Goal: Use online tool/utility: Utilize a website feature to perform a specific function

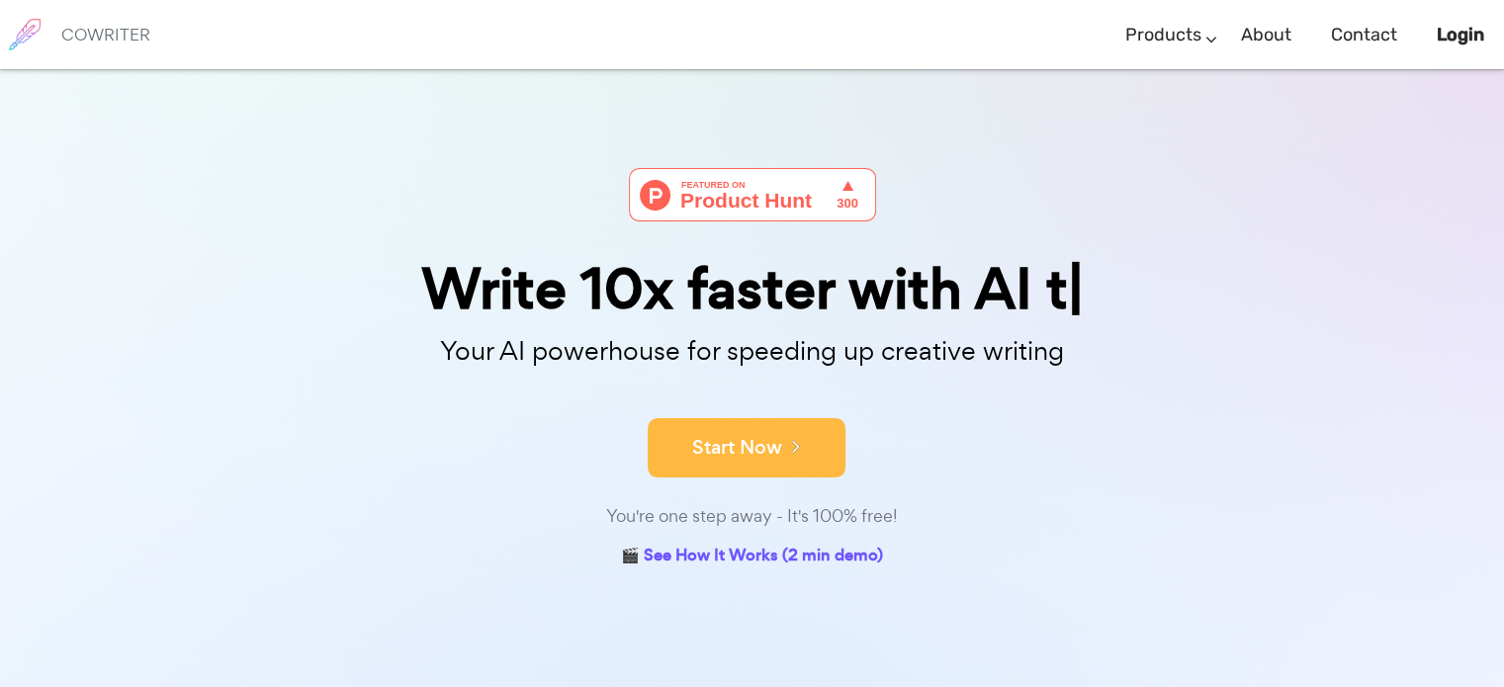
click at [785, 445] on icon at bounding box center [791, 446] width 18 height 22
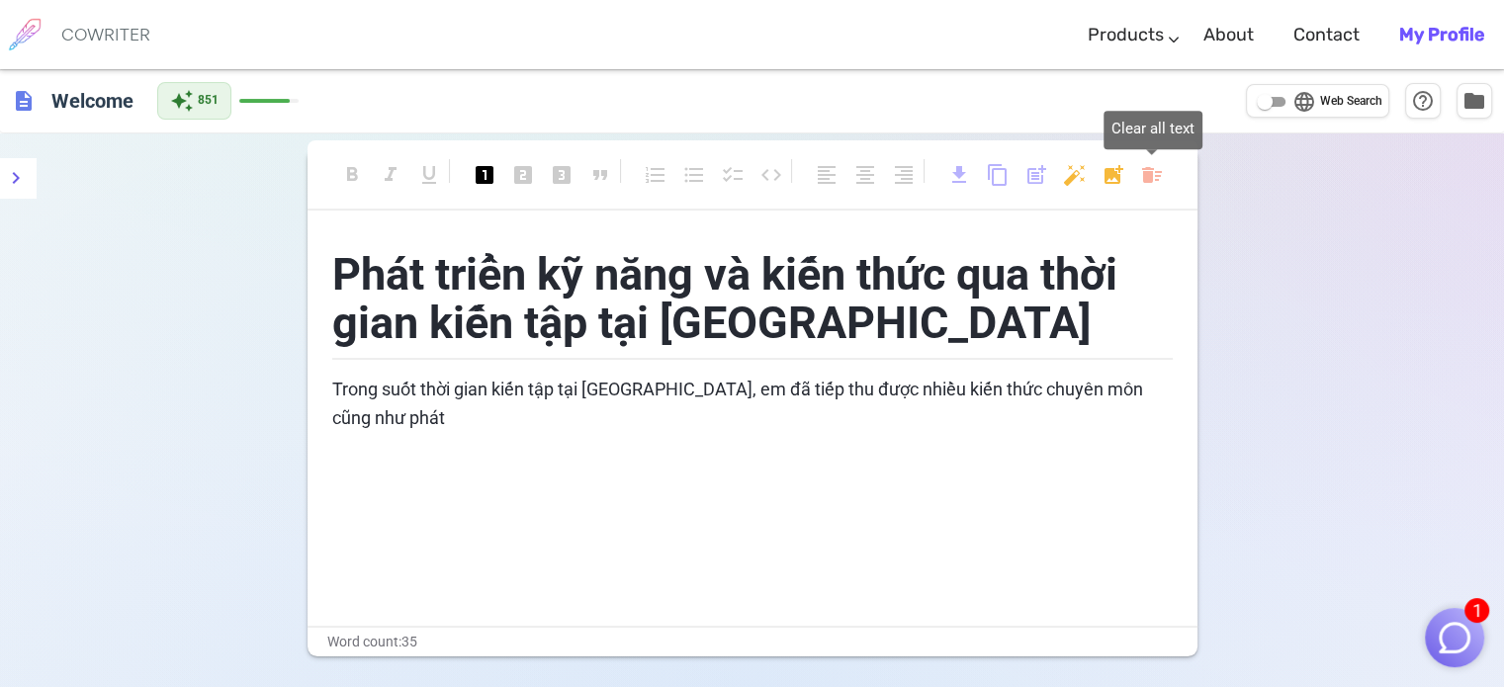
click at [1148, 172] on body "1 COWRITER Products Writing Marketing Emails Images (soon) About Contact My Pro…" at bounding box center [752, 410] width 1504 height 821
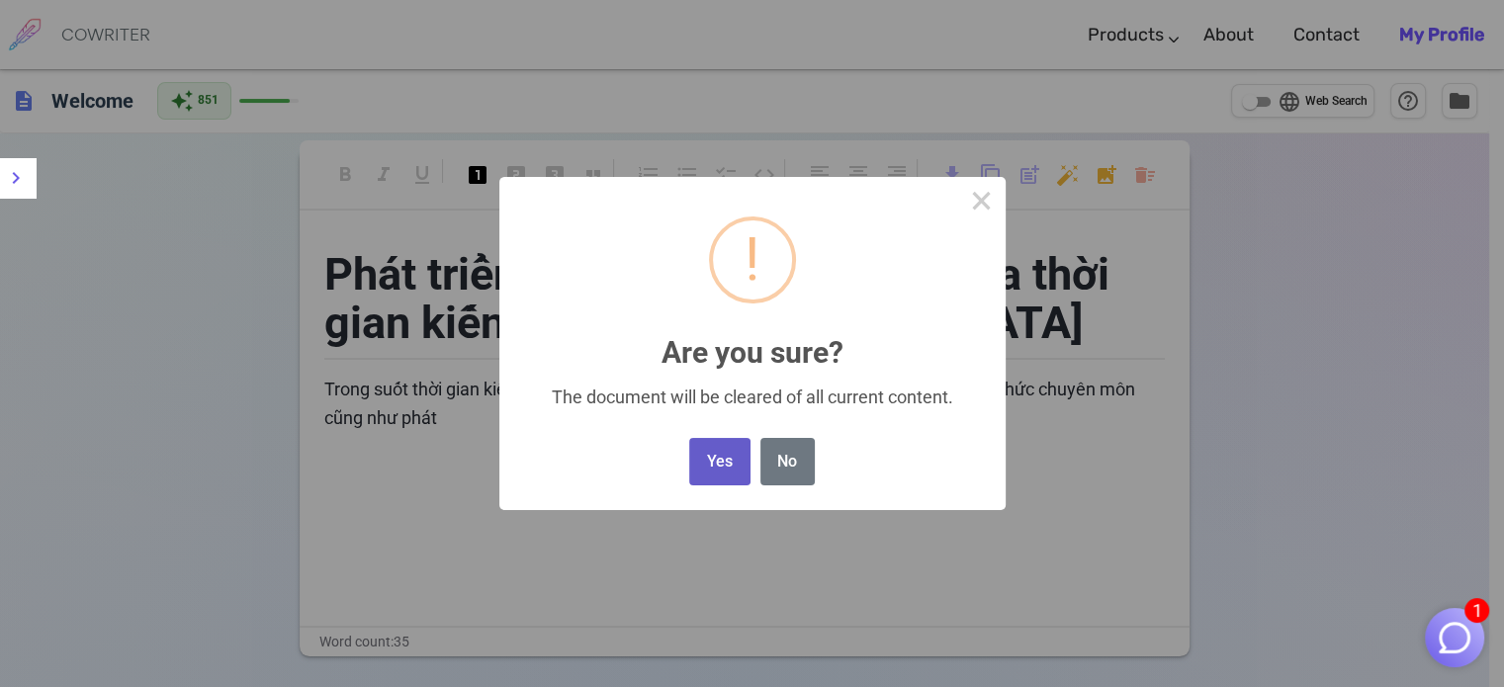
click at [742, 472] on button "Yes" at bounding box center [719, 462] width 60 height 48
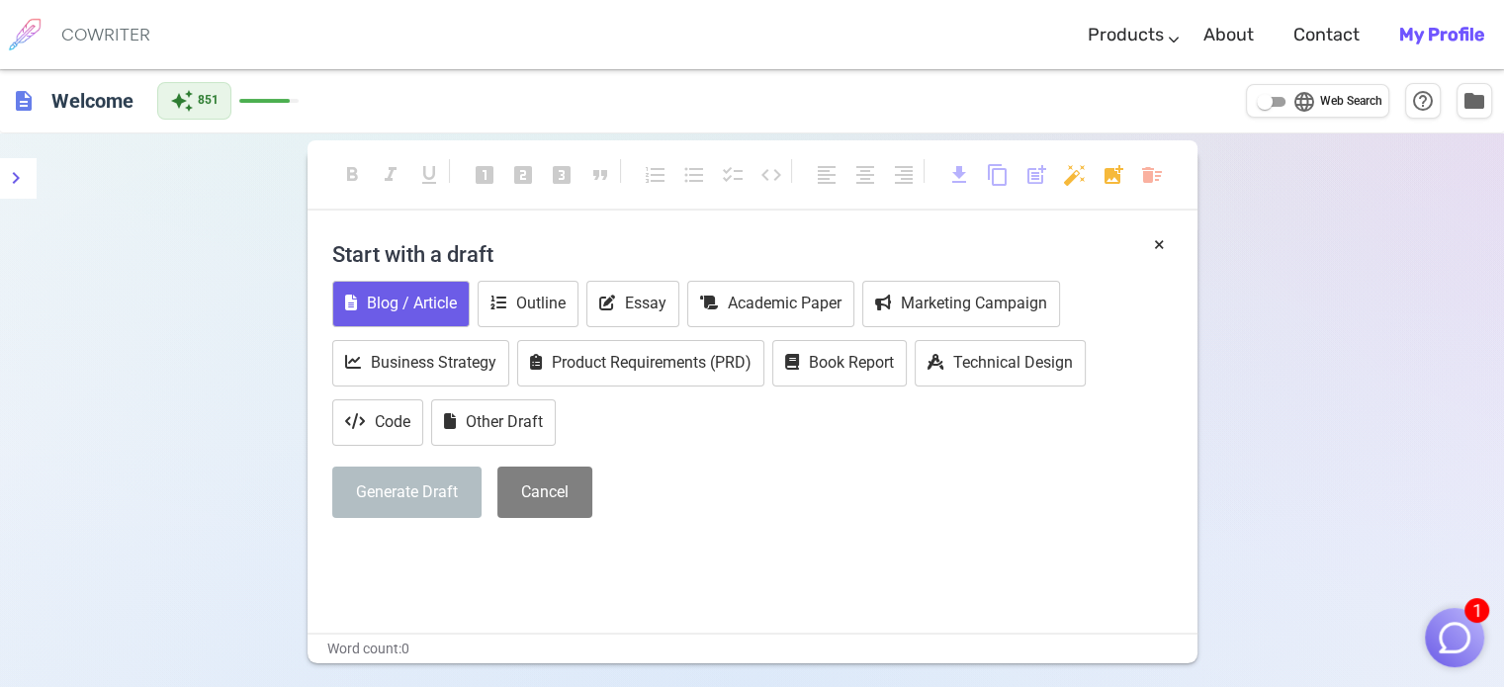
click at [441, 307] on button "Blog / Article" at bounding box center [400, 304] width 137 height 46
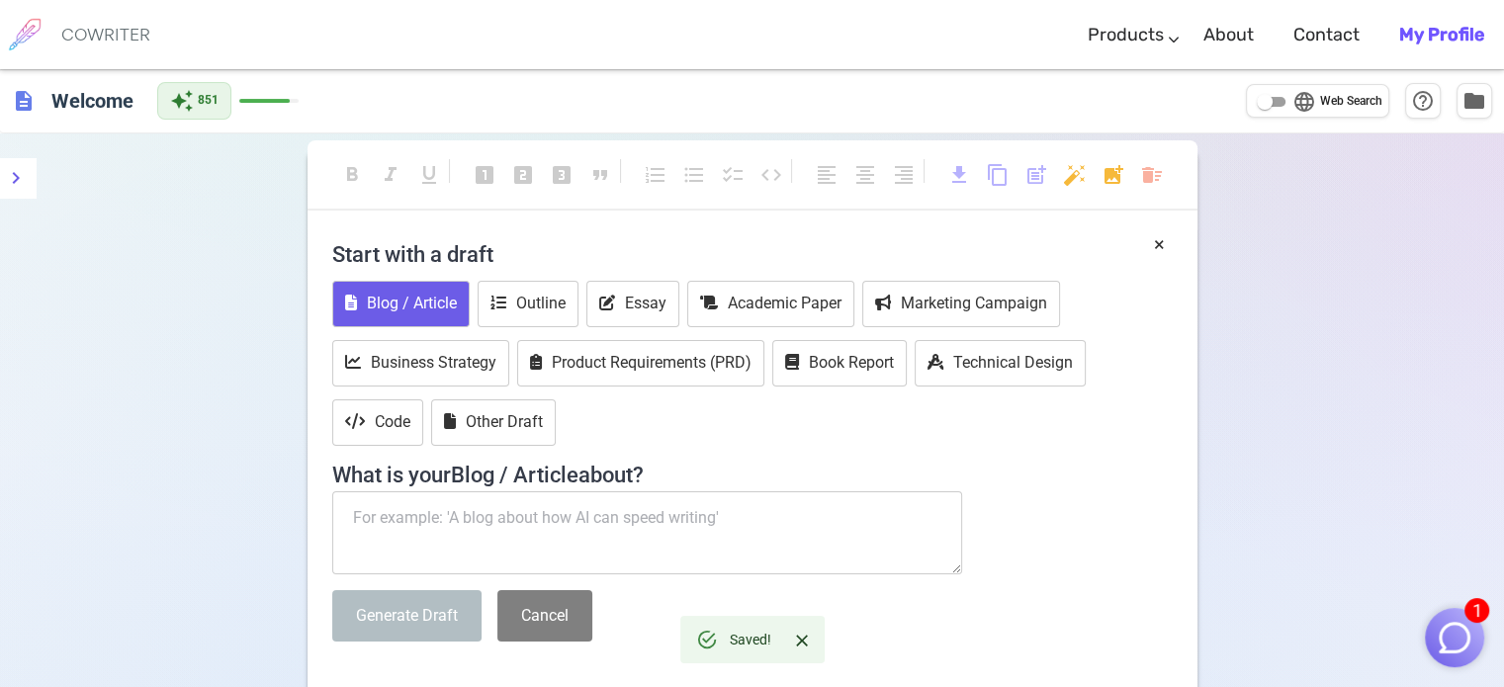
click at [522, 493] on textarea at bounding box center [647, 532] width 631 height 83
paste textarea "Tôi đang cần viết bài đăng facebook Tuyển thành viên Gen 5 cho CLB Sinh viên Ng…"
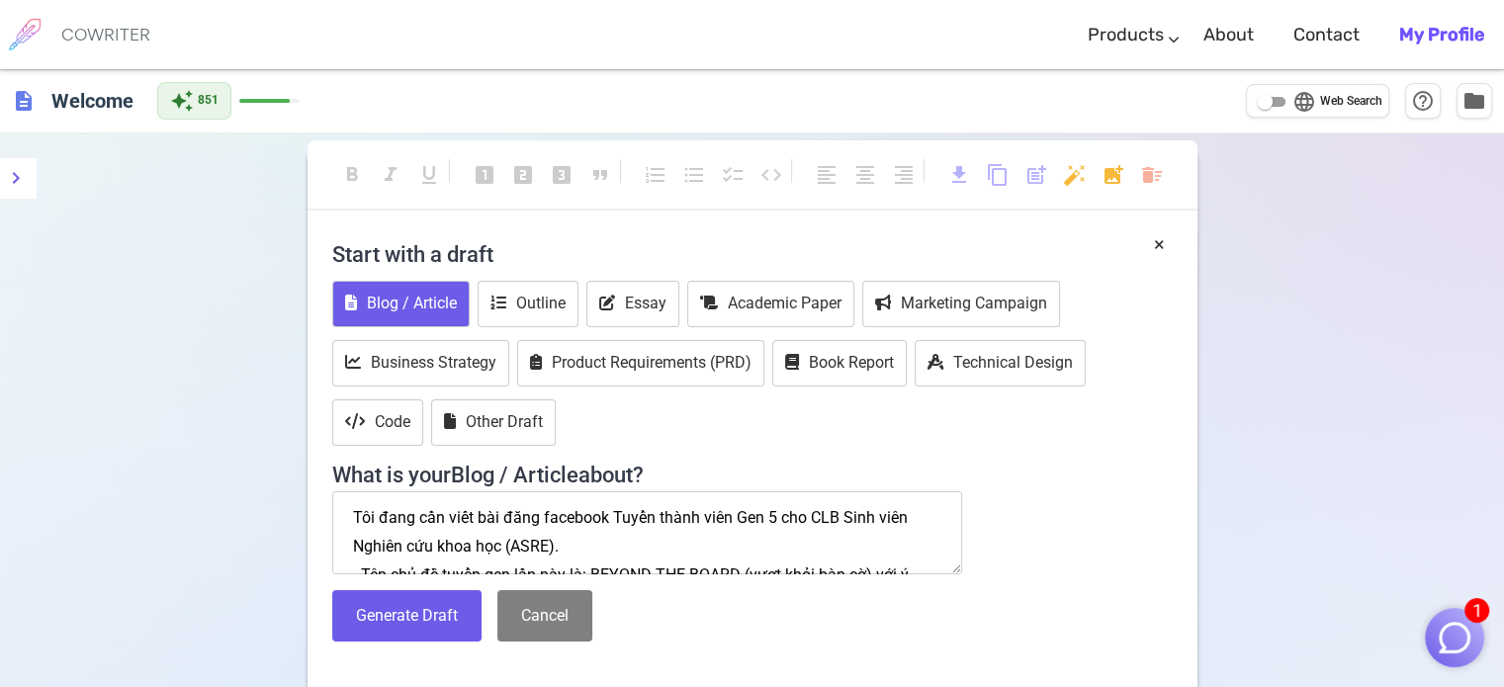
scroll to position [126, 0]
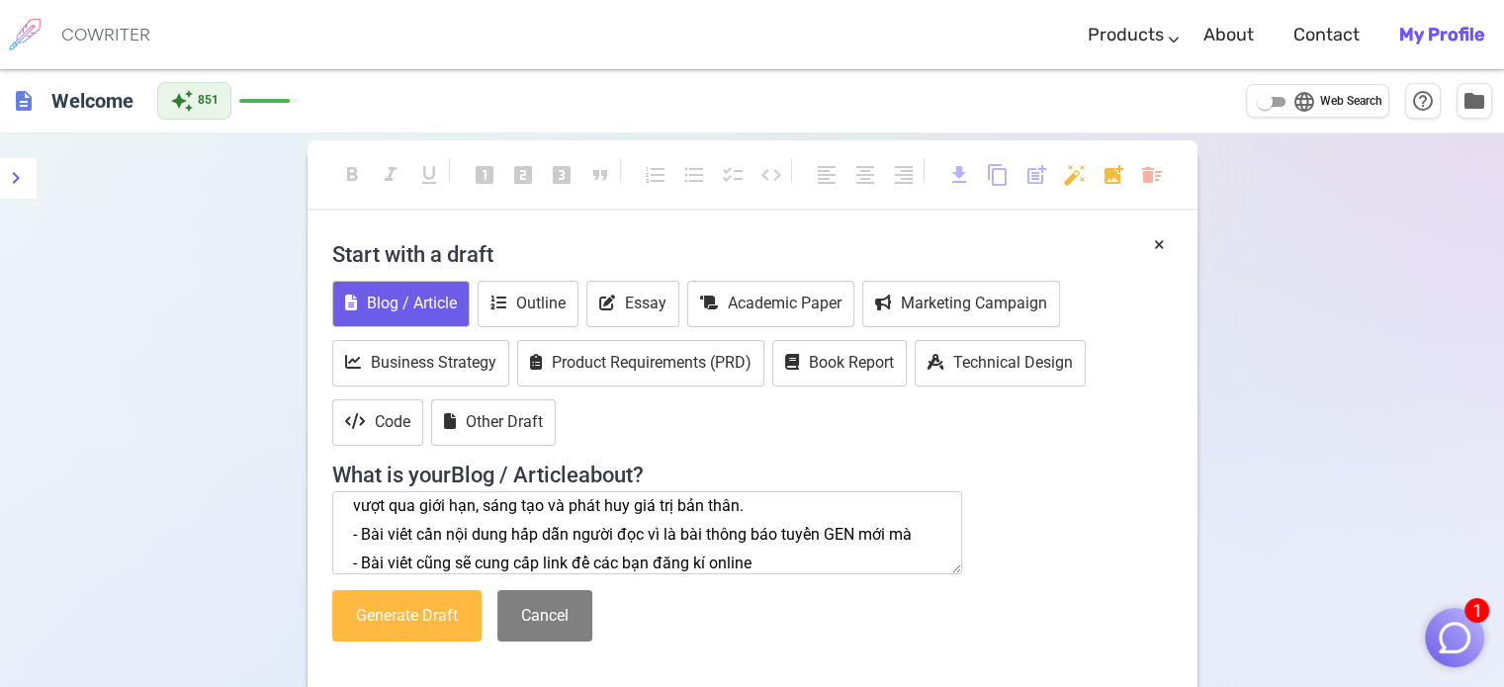
type textarea "Tôi đang cần viết bài đăng facebook Tuyển thành viên Gen 5 cho CLB Sinh viên Ng…"
click at [460, 604] on button "Generate Draft" at bounding box center [406, 616] width 149 height 52
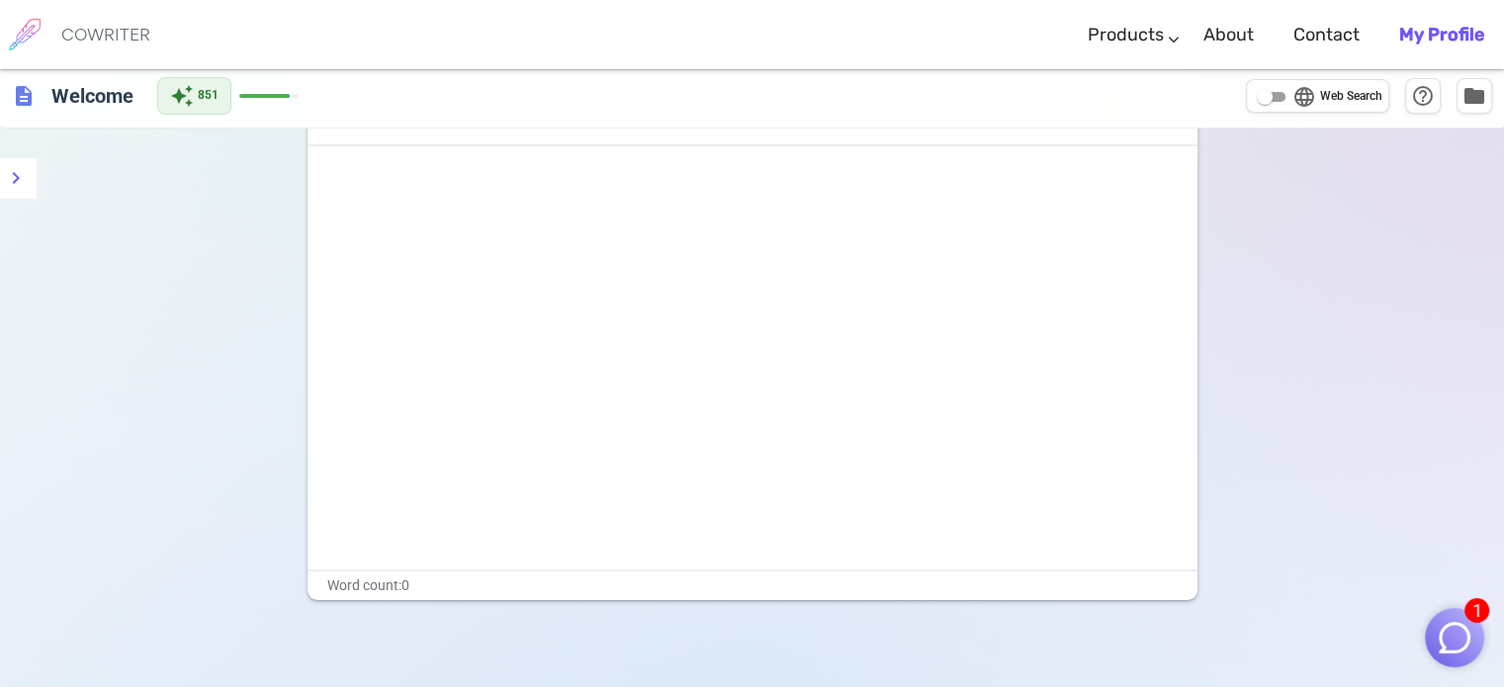
scroll to position [0, 0]
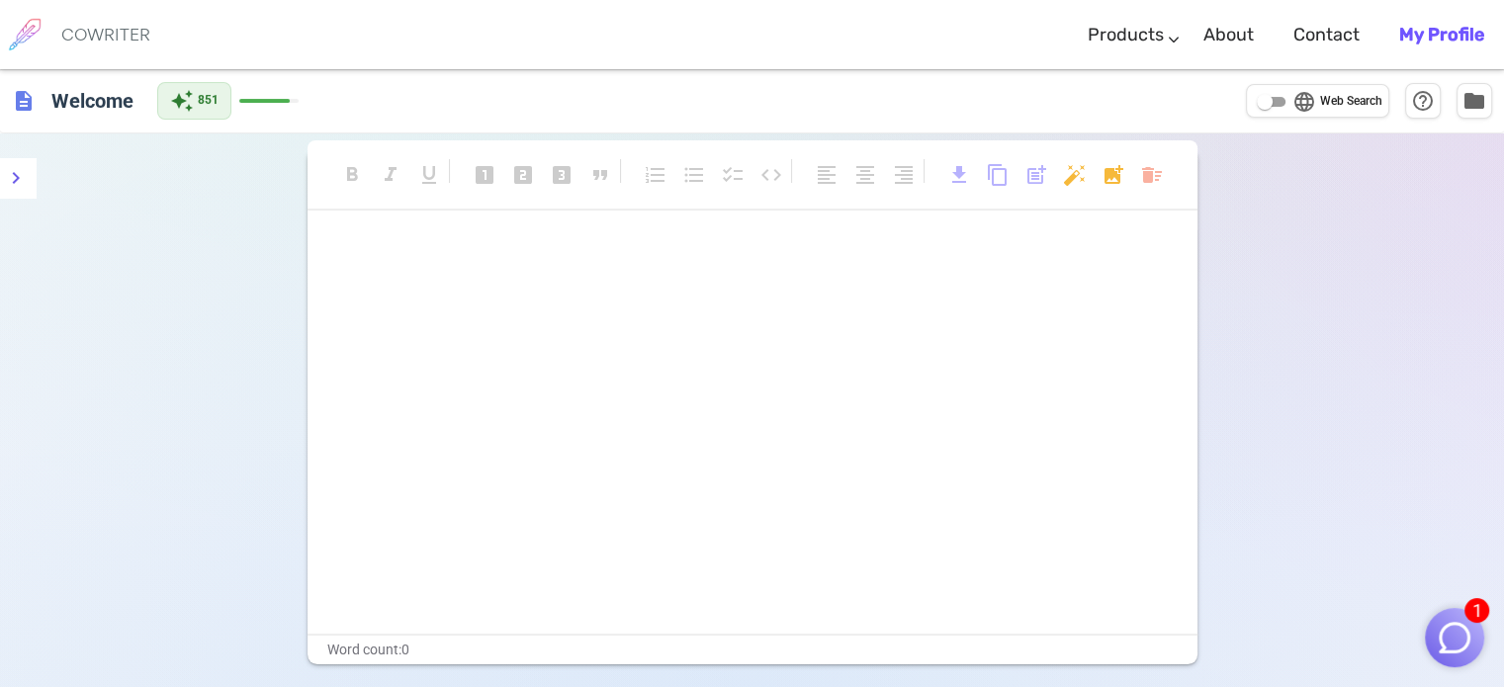
click at [658, 246] on p "﻿" at bounding box center [752, 252] width 840 height 29
click at [21, 184] on icon "menu" at bounding box center [16, 178] width 24 height 24
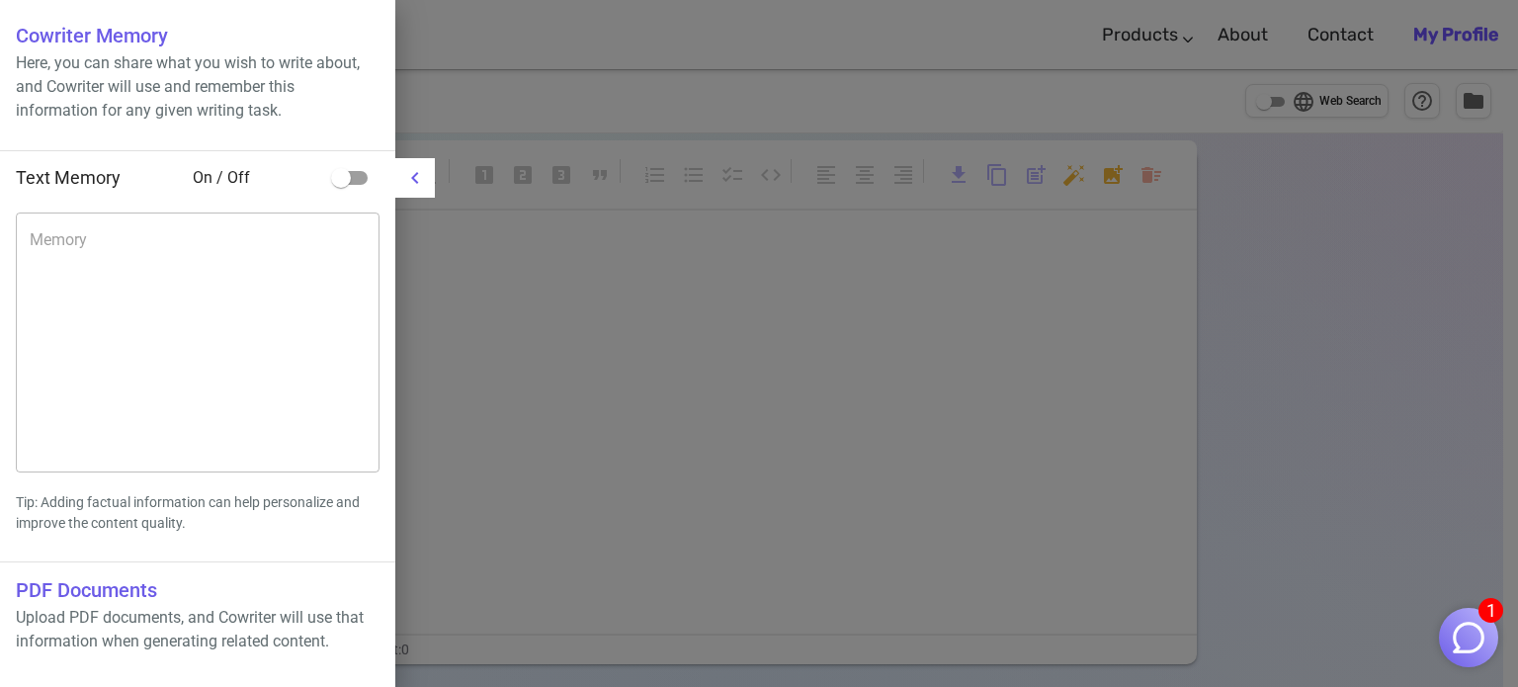
drag, startPoint x: 413, startPoint y: 169, endPoint x: 423, endPoint y: 181, distance: 15.4
click at [415, 169] on icon "menu" at bounding box center [415, 178] width 24 height 24
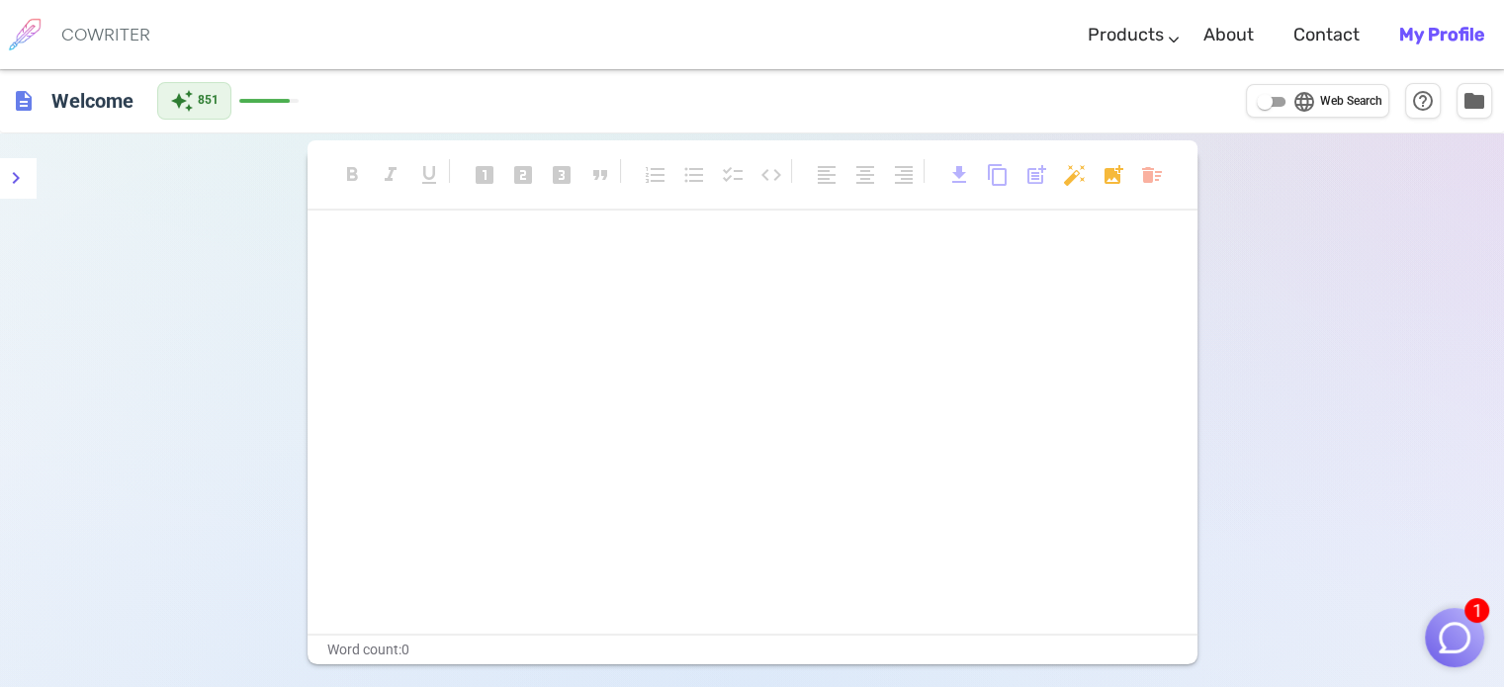
click at [415, 250] on p "﻿" at bounding box center [752, 252] width 840 height 29
click at [1151, 173] on body "1 COWRITER Products Writing Marketing Emails Images (soon) About Contact My Pro…" at bounding box center [752, 411] width 1504 height 823
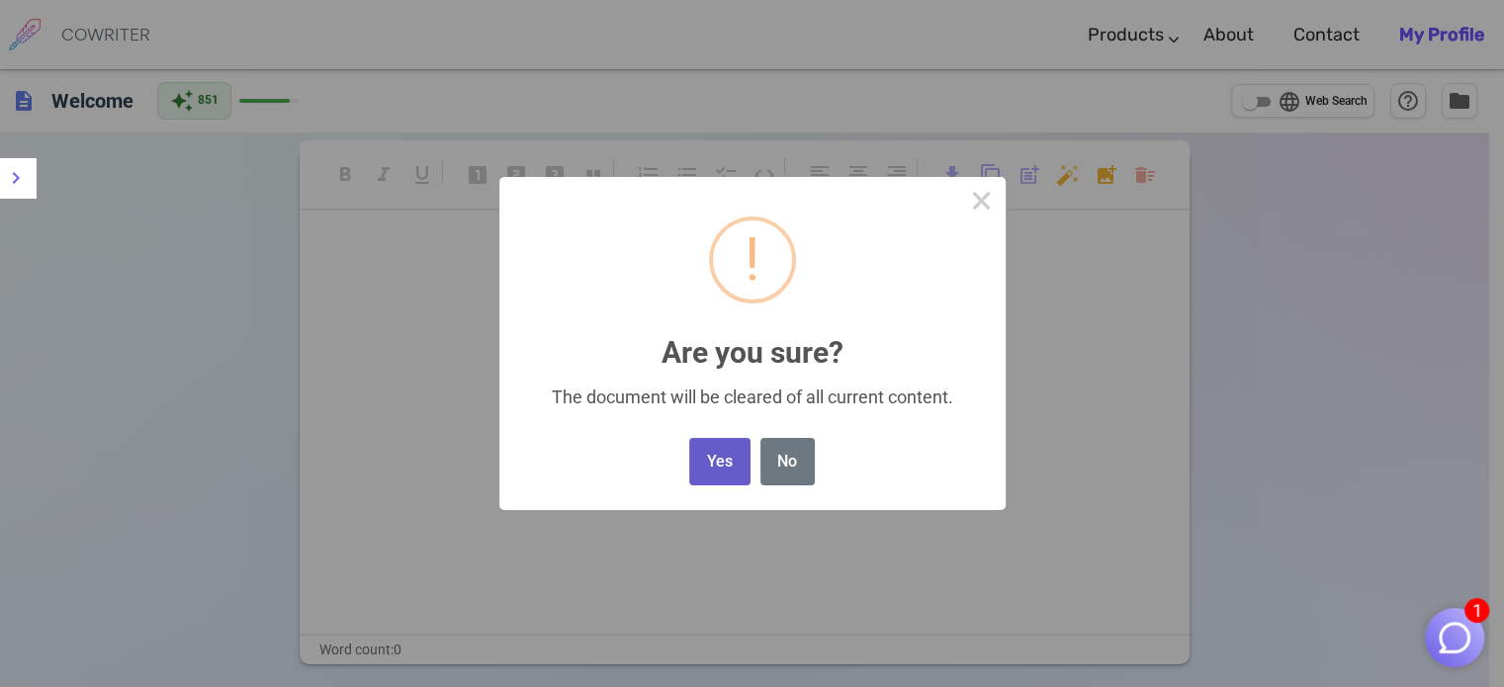
click at [717, 469] on button "Yes" at bounding box center [719, 462] width 60 height 48
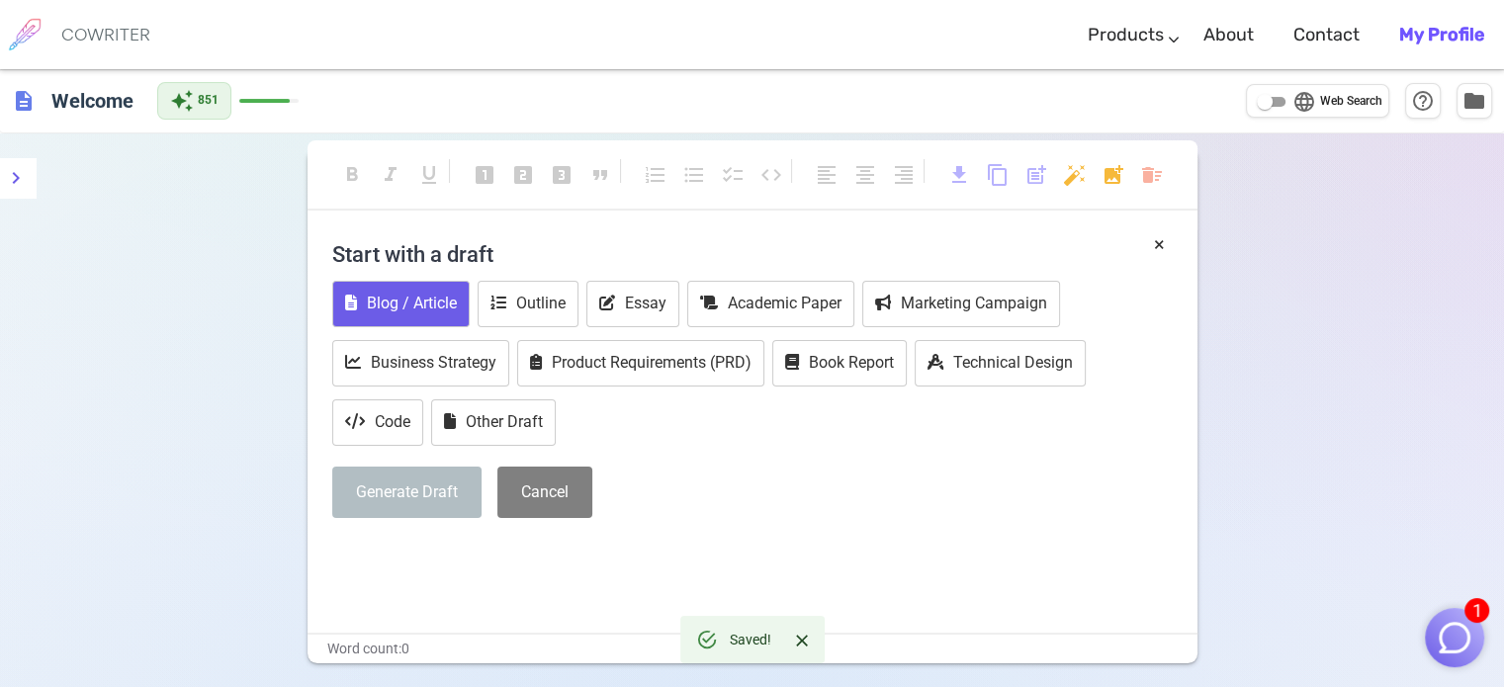
click at [422, 298] on button "Blog / Article" at bounding box center [400, 304] width 137 height 46
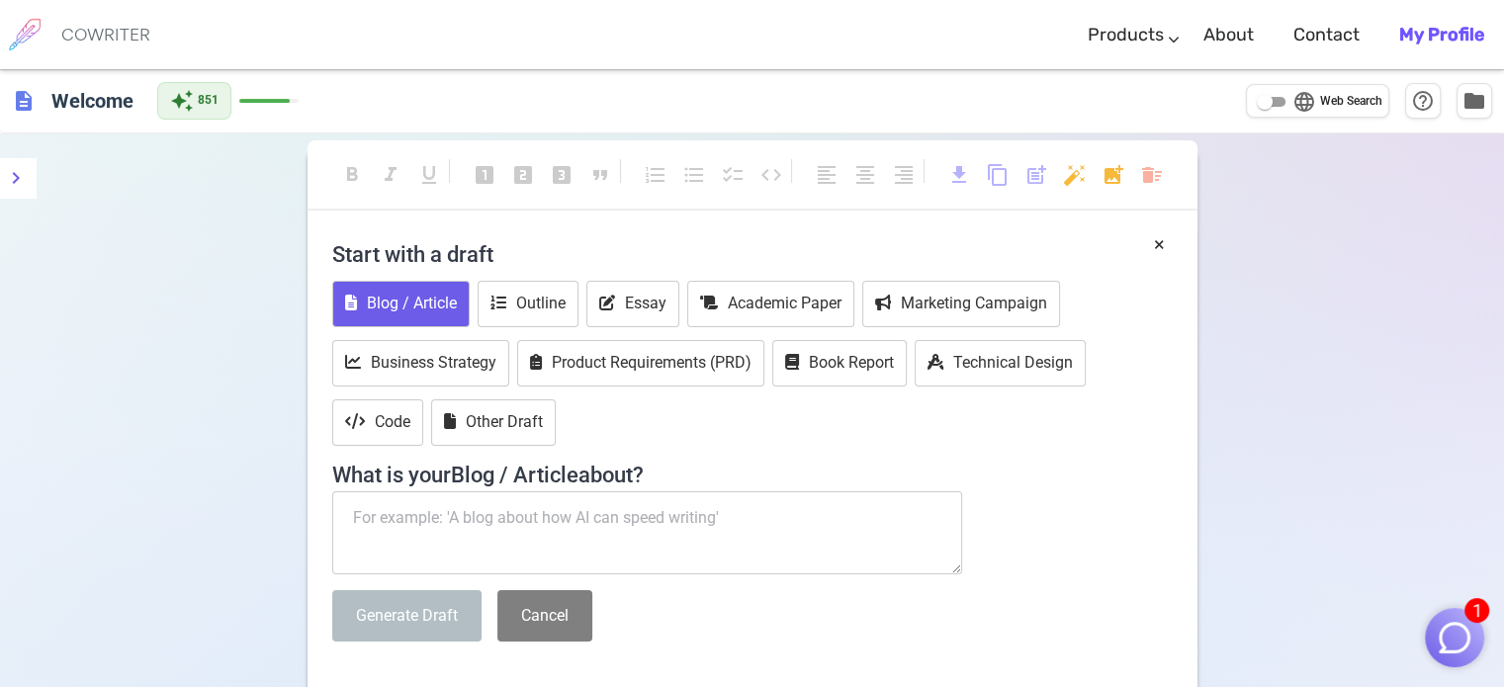
click at [525, 526] on textarea at bounding box center [647, 532] width 631 height 83
paste textarea "Tôi đang cần viết bài đăng facebook Tuyển thành viên Gen 5 cho CLB Sinh viên Ng…"
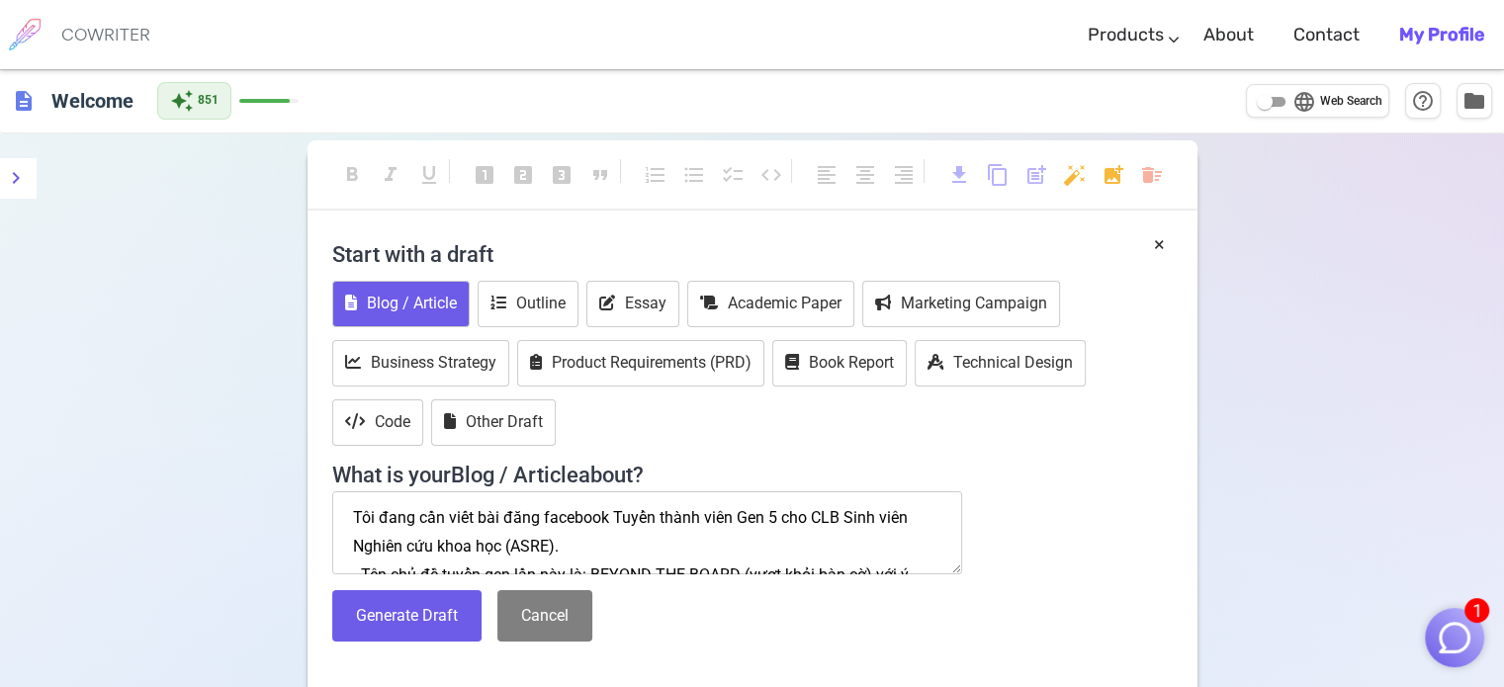
scroll to position [126, 0]
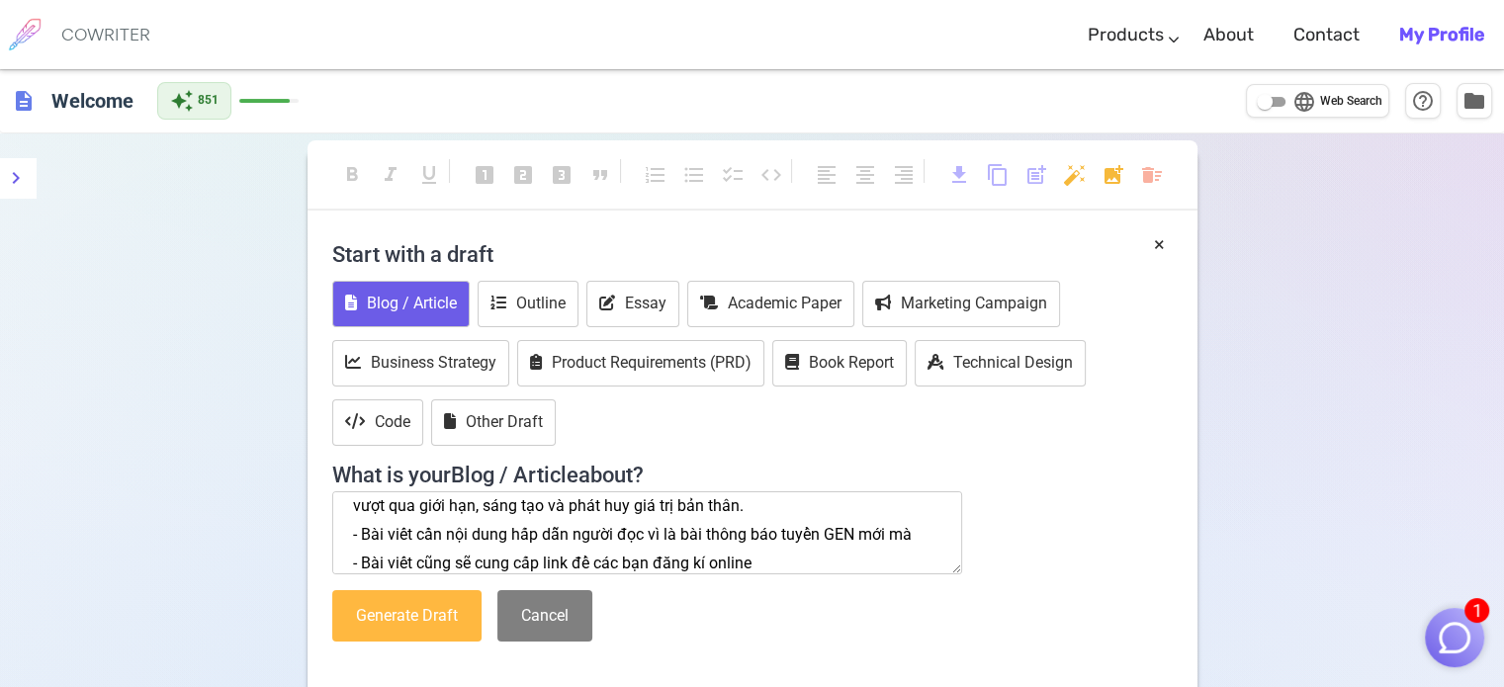
type textarea "Tôi đang cần viết bài đăng facebook Tuyển thành viên Gen 5 cho CLB Sinh viên Ng…"
click at [434, 620] on button "Generate Draft" at bounding box center [406, 616] width 149 height 52
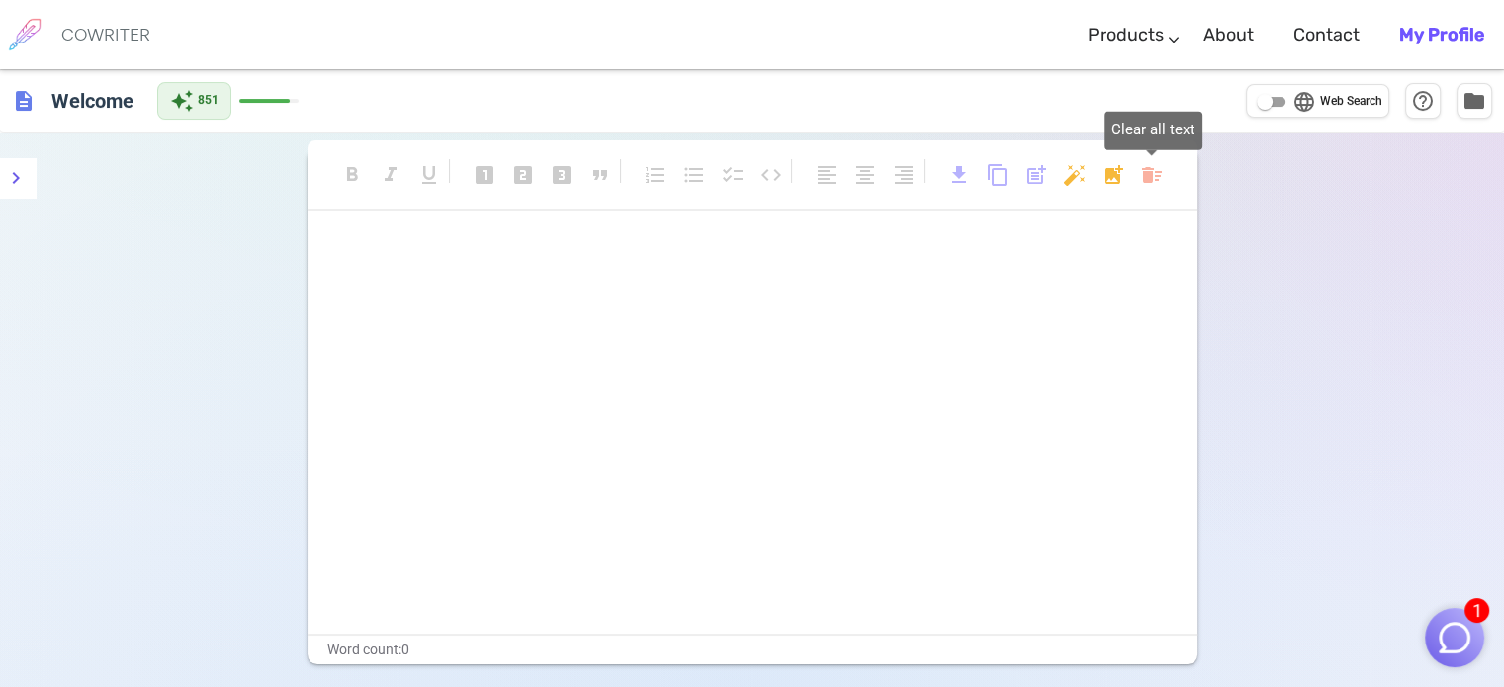
click at [1150, 178] on body "1 COWRITER Products Writing Marketing Emails Images (soon) About Contact My Pro…" at bounding box center [752, 411] width 1504 height 823
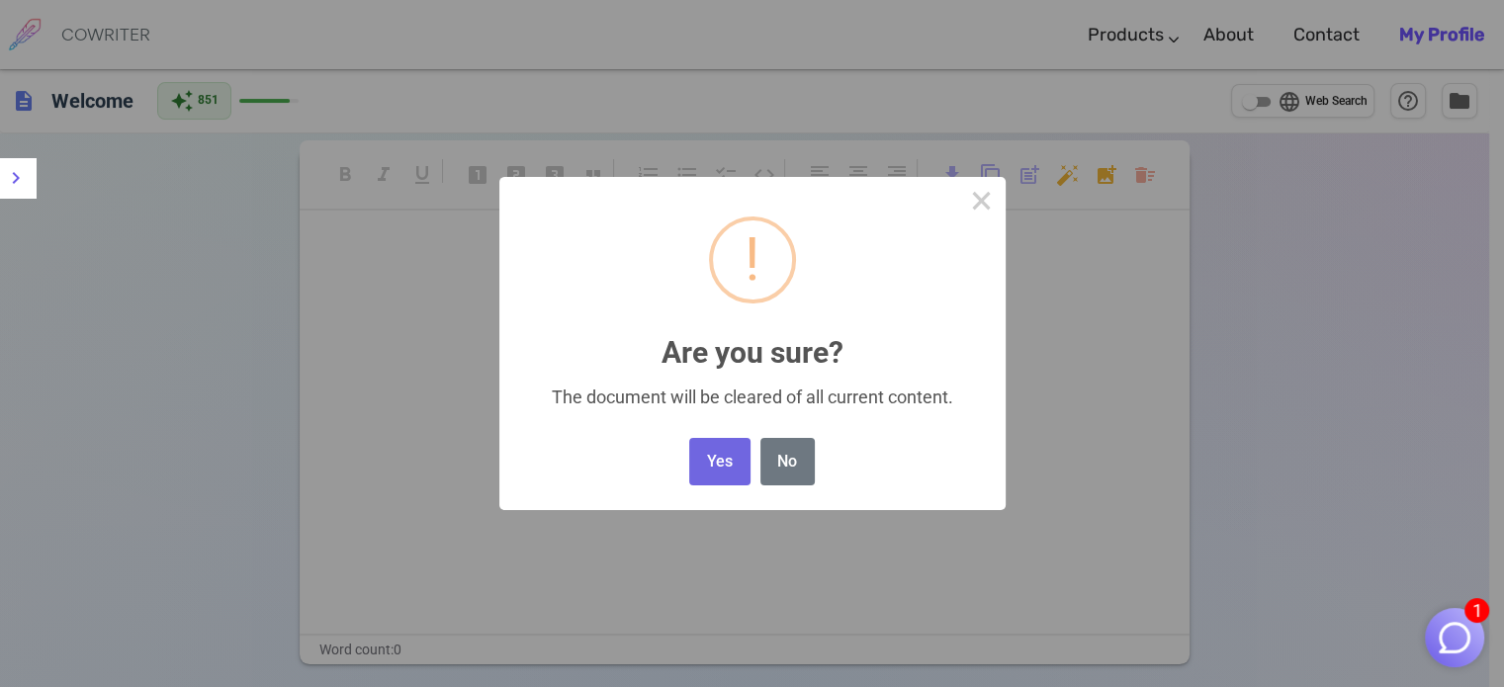
click at [730, 477] on button "Yes" at bounding box center [719, 462] width 60 height 48
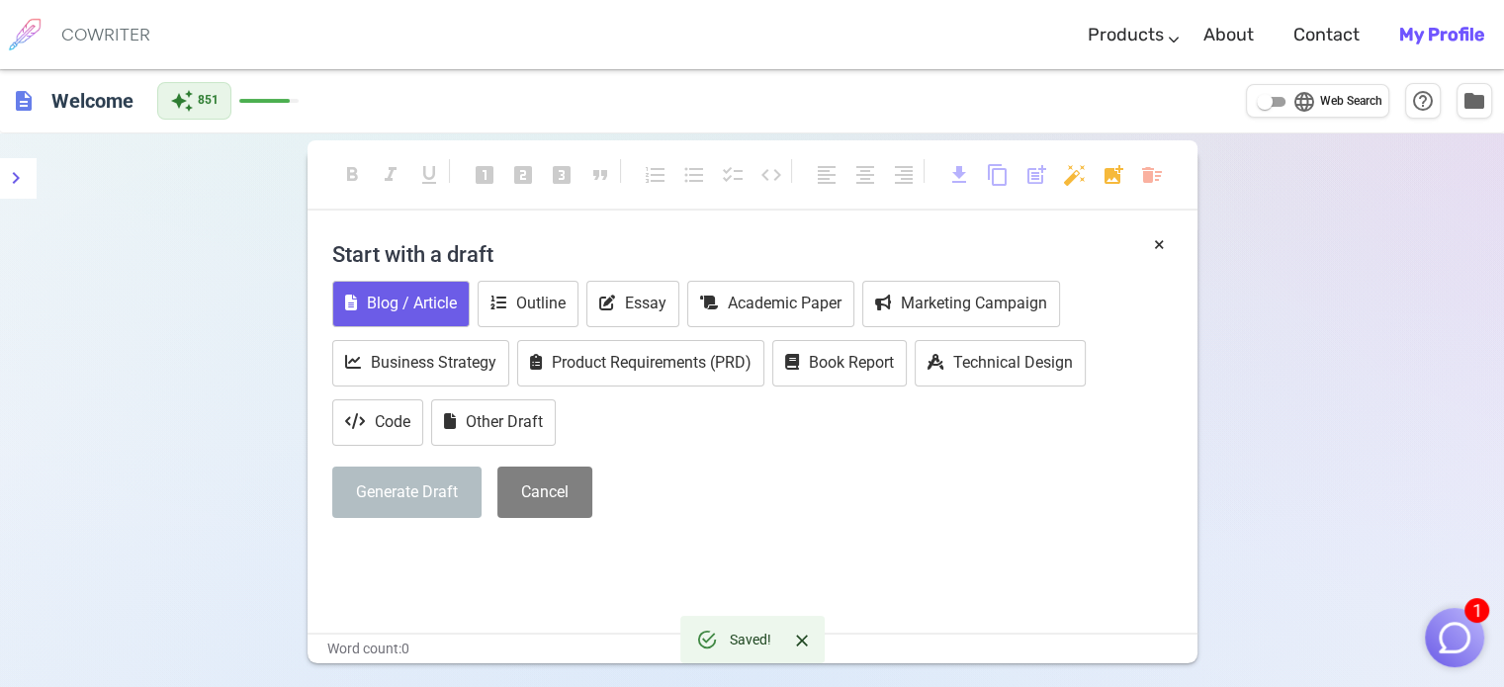
drag, startPoint x: 419, startPoint y: 330, endPoint x: 408, endPoint y: 312, distance: 20.9
click at [418, 330] on div "Blog / Article Outline Essay Academic Paper Marketing Campaign Business Strateg…" at bounding box center [752, 365] width 840 height 169
click at [403, 303] on button "Blog / Article" at bounding box center [400, 304] width 137 height 46
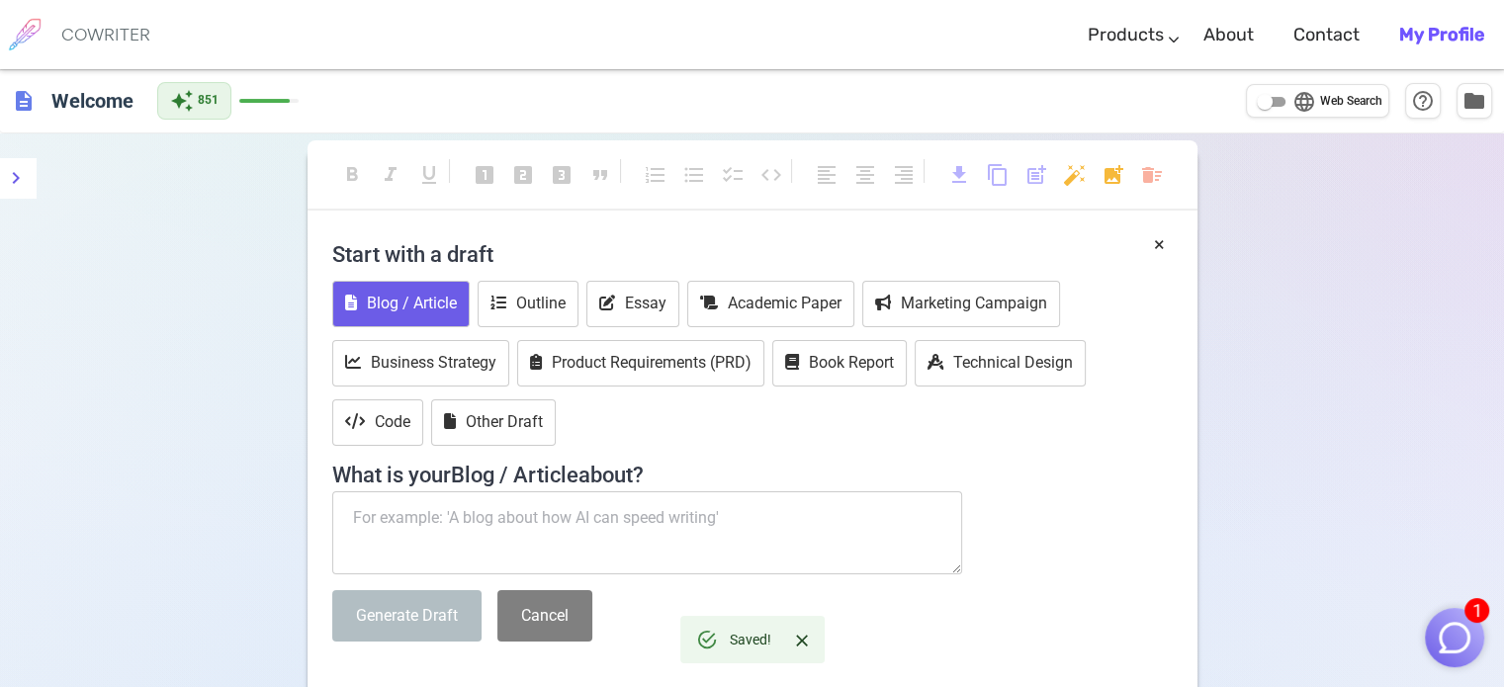
click at [525, 537] on textarea at bounding box center [647, 532] width 631 height 83
paste textarea "Tôi đang cần viết bài đăng facebook Tuyển thành viên Gen 5 cho CLB Sinh viên Ng…"
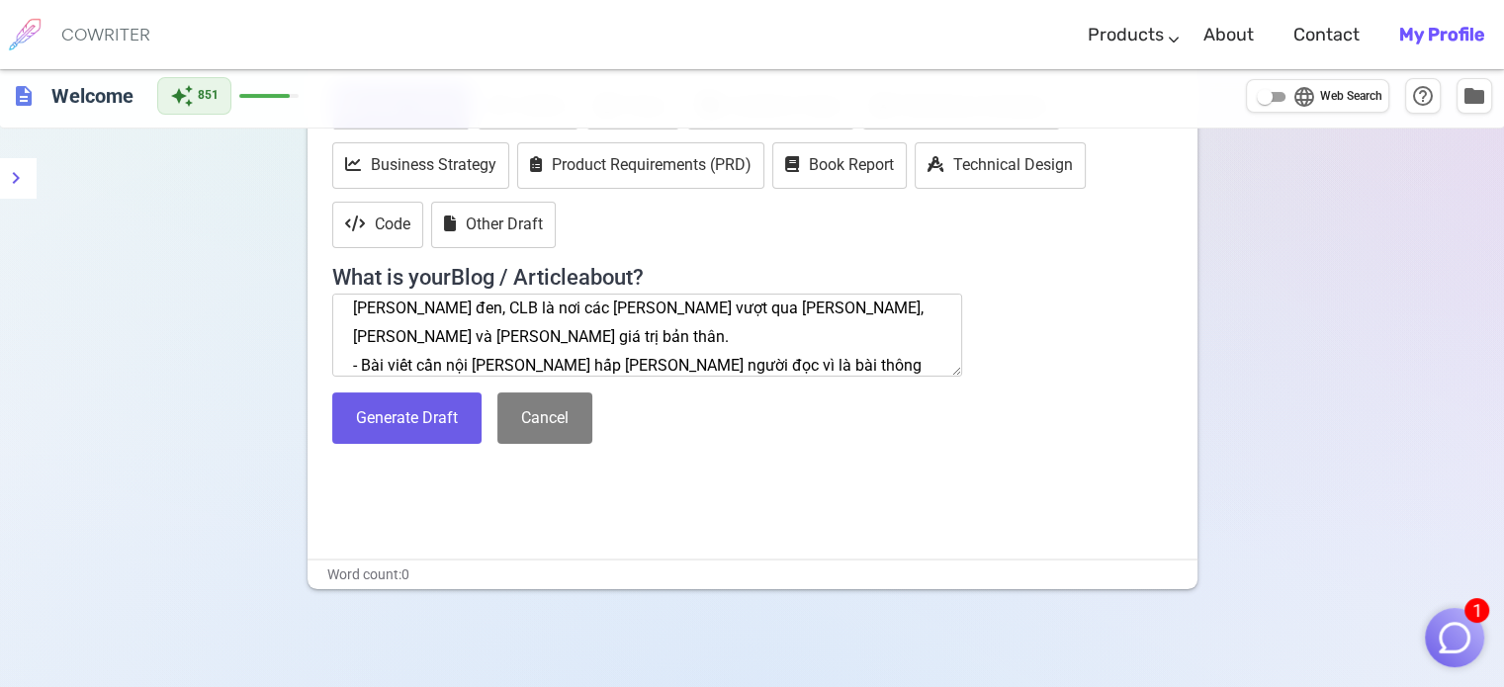
scroll to position [154, 0]
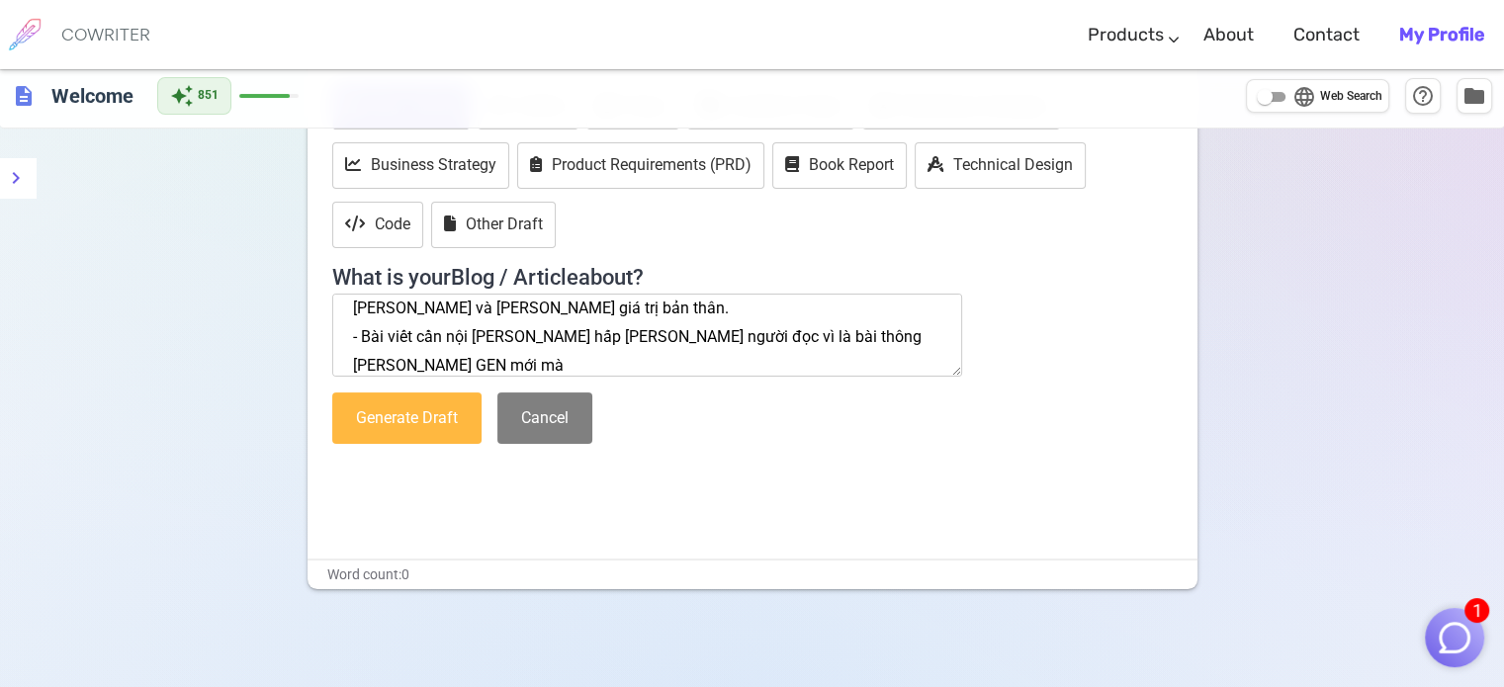
type textarea "Tôi đang cần viết bài đăng facebook Tuyển thành viên Gen 5 cho CLB Sinh viên Ng…"
click at [414, 430] on button "Generate Draft" at bounding box center [406, 418] width 149 height 52
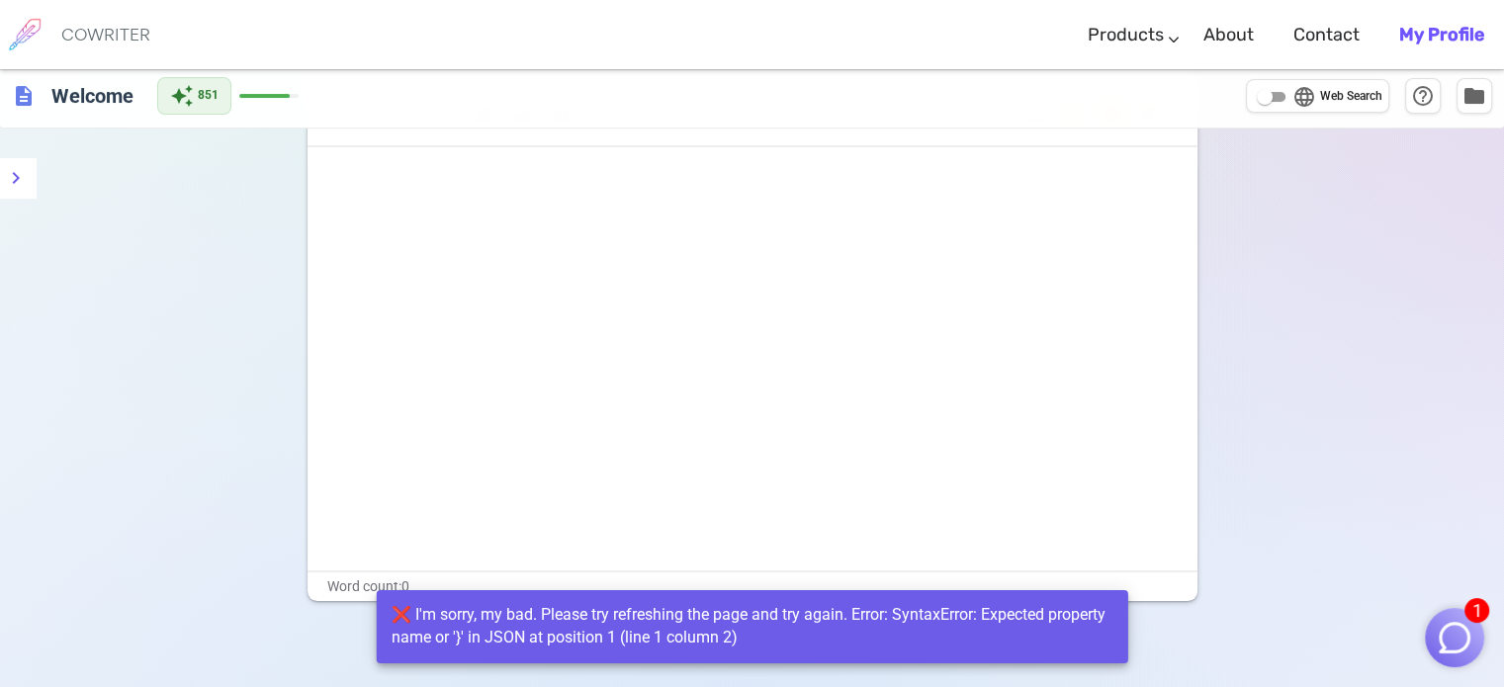
scroll to position [0, 0]
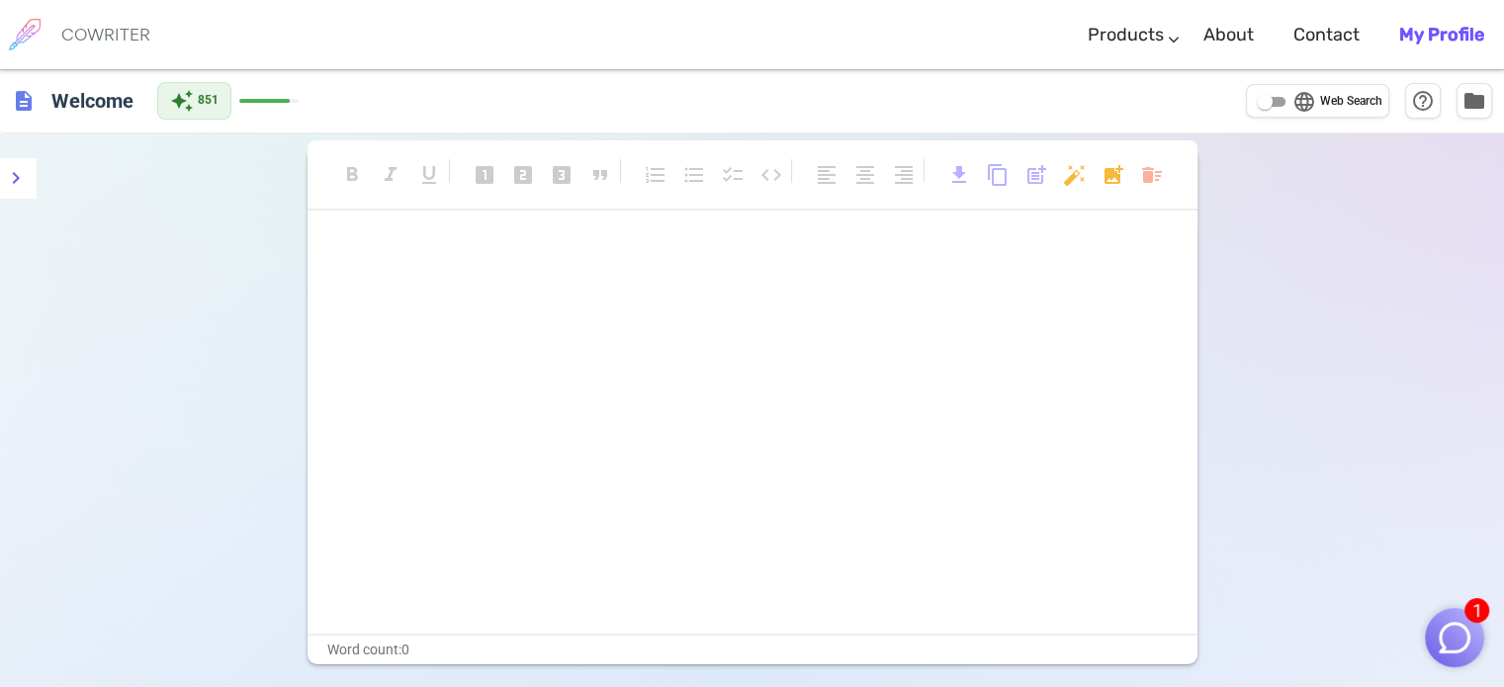
click at [91, 46] on div "COWRITER" at bounding box center [105, 34] width 89 height 69
click at [99, 31] on h6 "COWRITER" at bounding box center [105, 35] width 89 height 18
click at [103, 43] on h6 "COWRITER" at bounding box center [105, 35] width 89 height 18
click at [395, 250] on p "﻿" at bounding box center [752, 252] width 840 height 29
click at [407, 224] on div "format_bold format_italic format_underlined looks_one looks_two looks_3 format_…" at bounding box center [752, 185] width 890 height 90
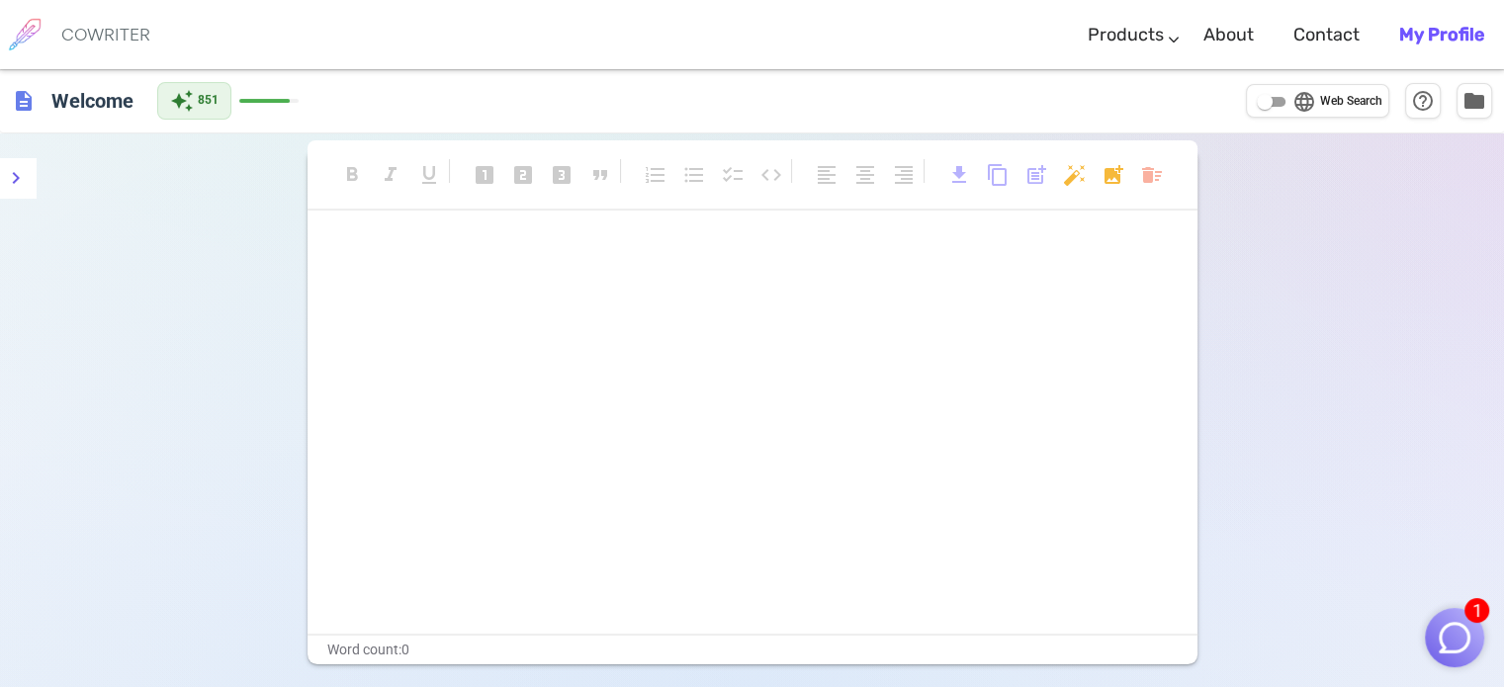
drag, startPoint x: 371, startPoint y: 235, endPoint x: 359, endPoint y: 254, distance: 22.2
click at [369, 235] on div "format_bold format_italic format_underlined looks_one looks_two looks_3 format_…" at bounding box center [752, 406] width 890 height 516
click at [353, 260] on p "﻿" at bounding box center [752, 252] width 840 height 29
click at [1148, 165] on body "1 COWRITER Products Writing Marketing Emails Images (soon) About Contact My Pro…" at bounding box center [752, 411] width 1504 height 823
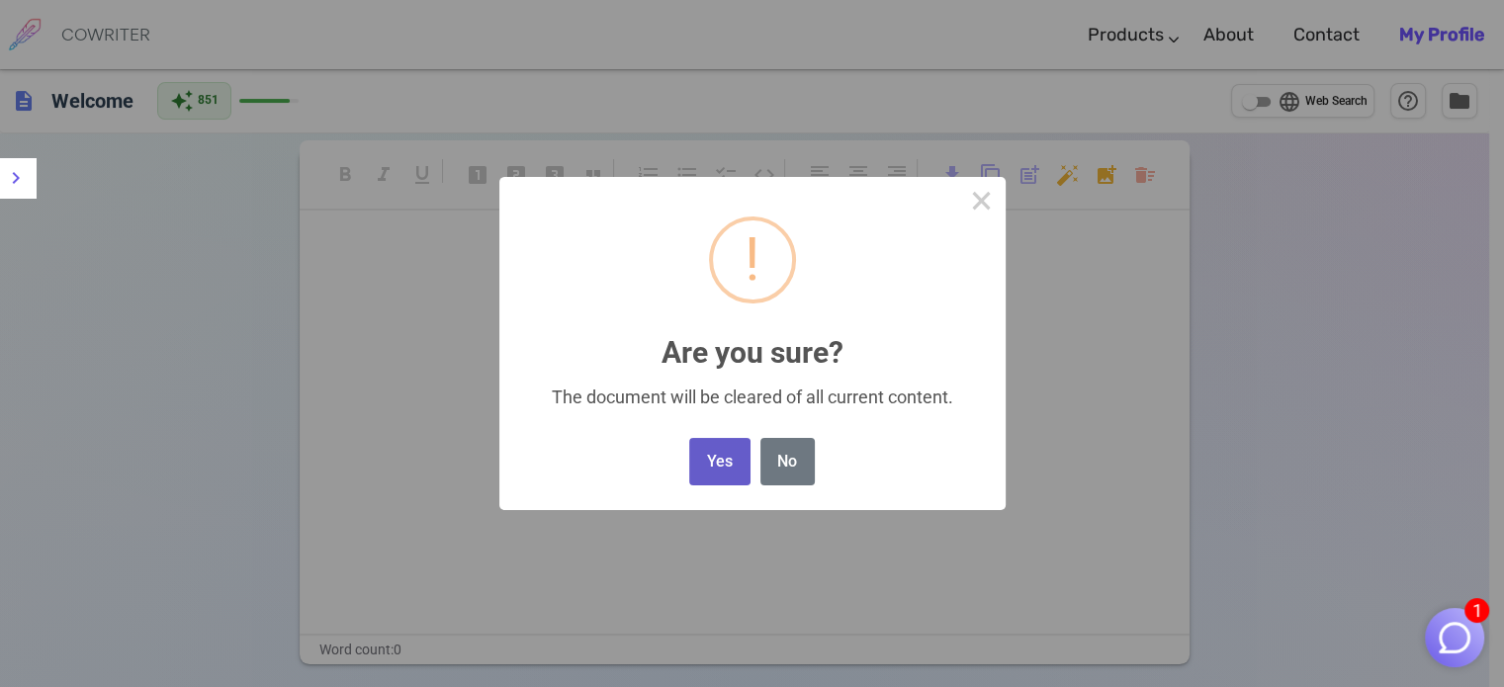
click at [739, 465] on button "Yes" at bounding box center [719, 462] width 60 height 48
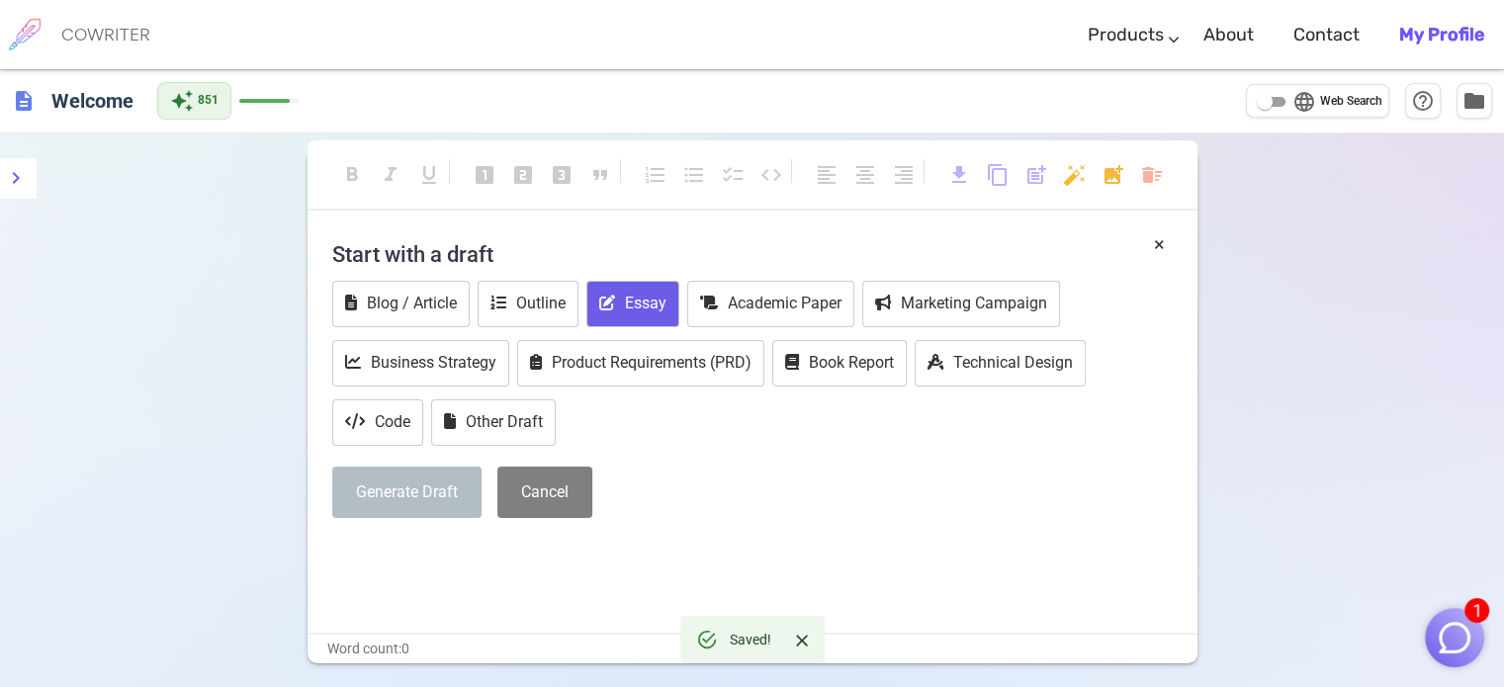
click at [643, 303] on button "Essay" at bounding box center [632, 304] width 93 height 46
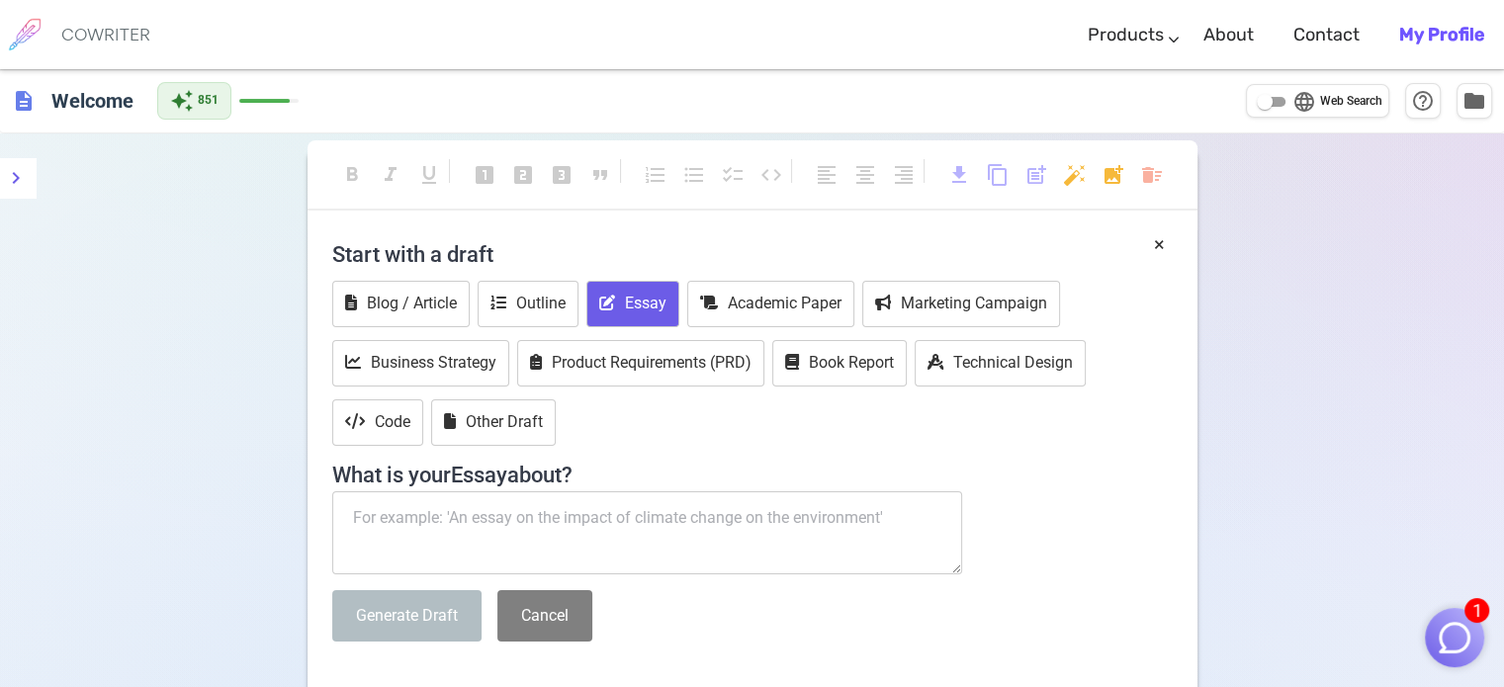
click at [560, 529] on textarea at bounding box center [647, 532] width 631 height 83
paste textarea "Tôi đang cần viết bài đăng facebook Tuyển thành viên Gen 5 cho CLB Sinh viên Ng…"
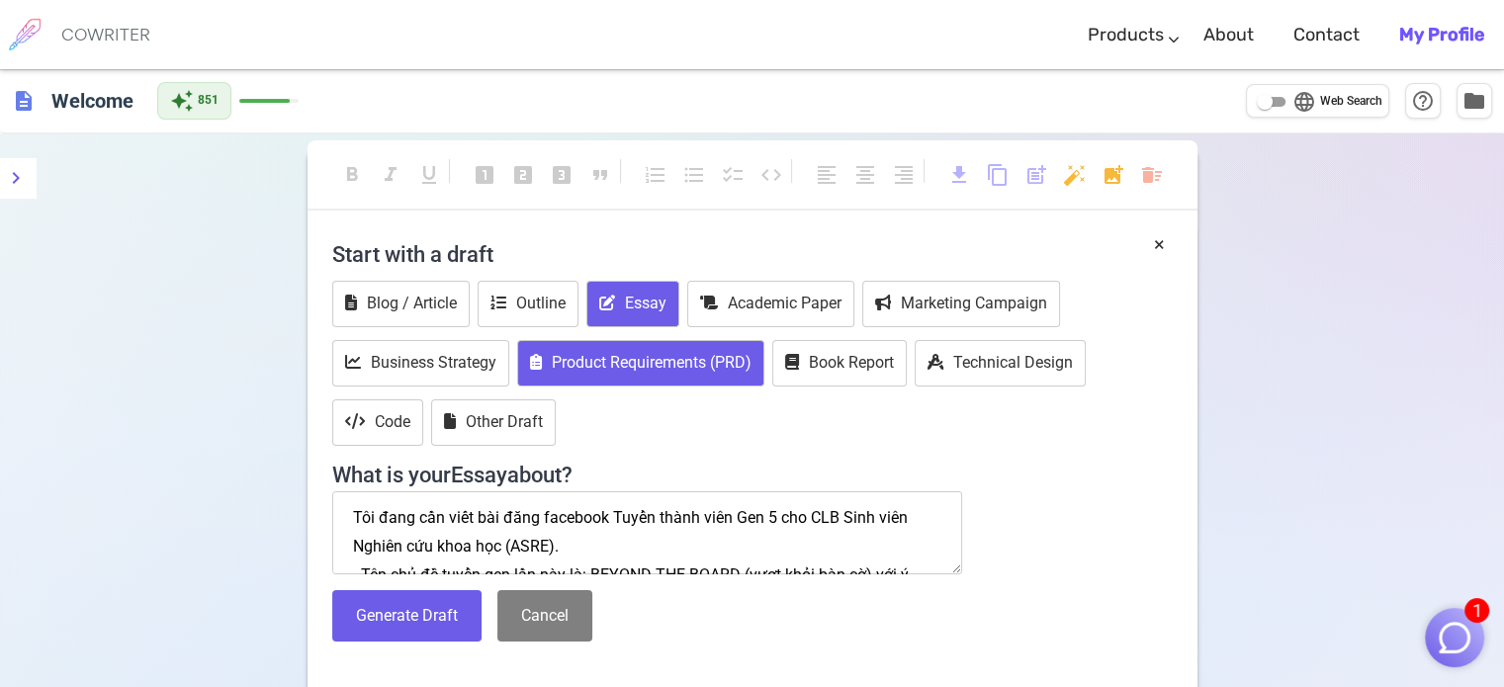
scroll to position [126, 0]
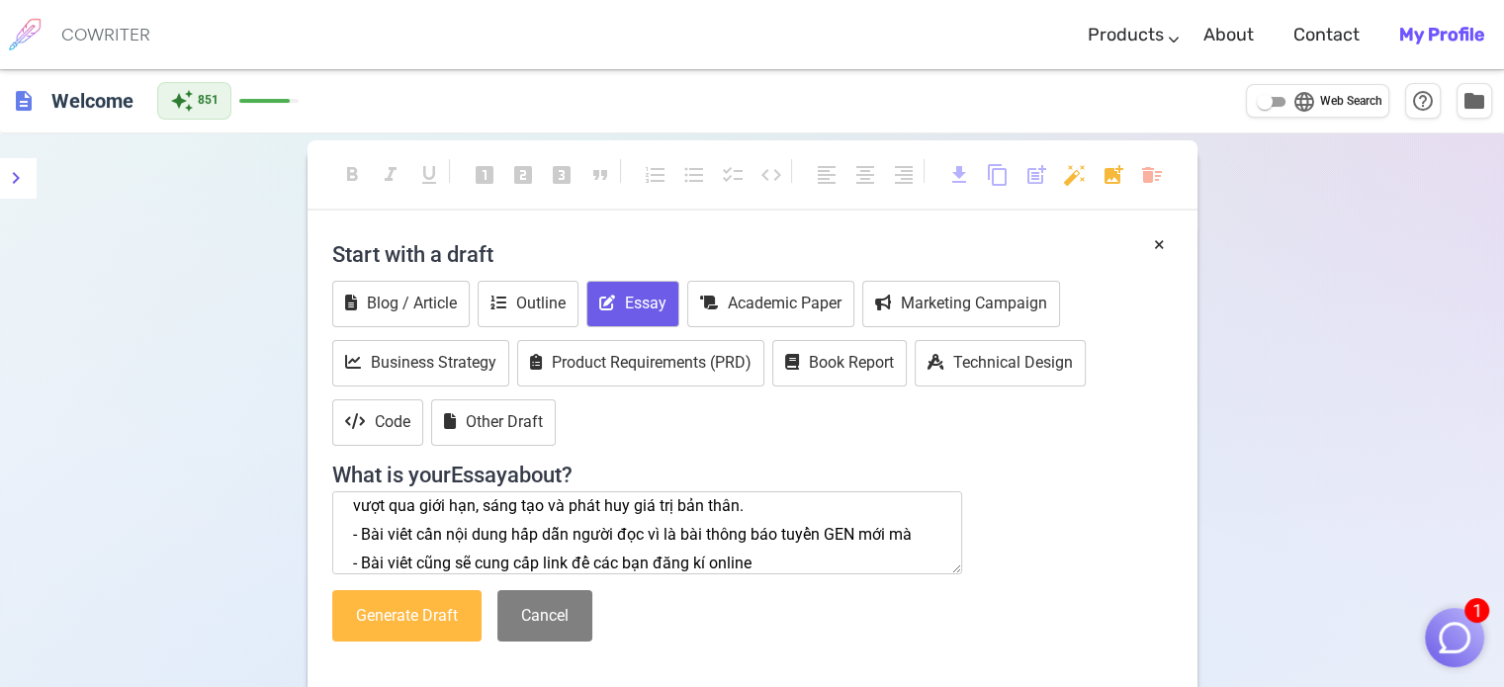
type textarea "Tôi đang cần viết bài đăng facebook Tuyển thành viên Gen 5 cho CLB Sinh viên Ng…"
click at [466, 627] on button "Generate Draft" at bounding box center [406, 616] width 149 height 52
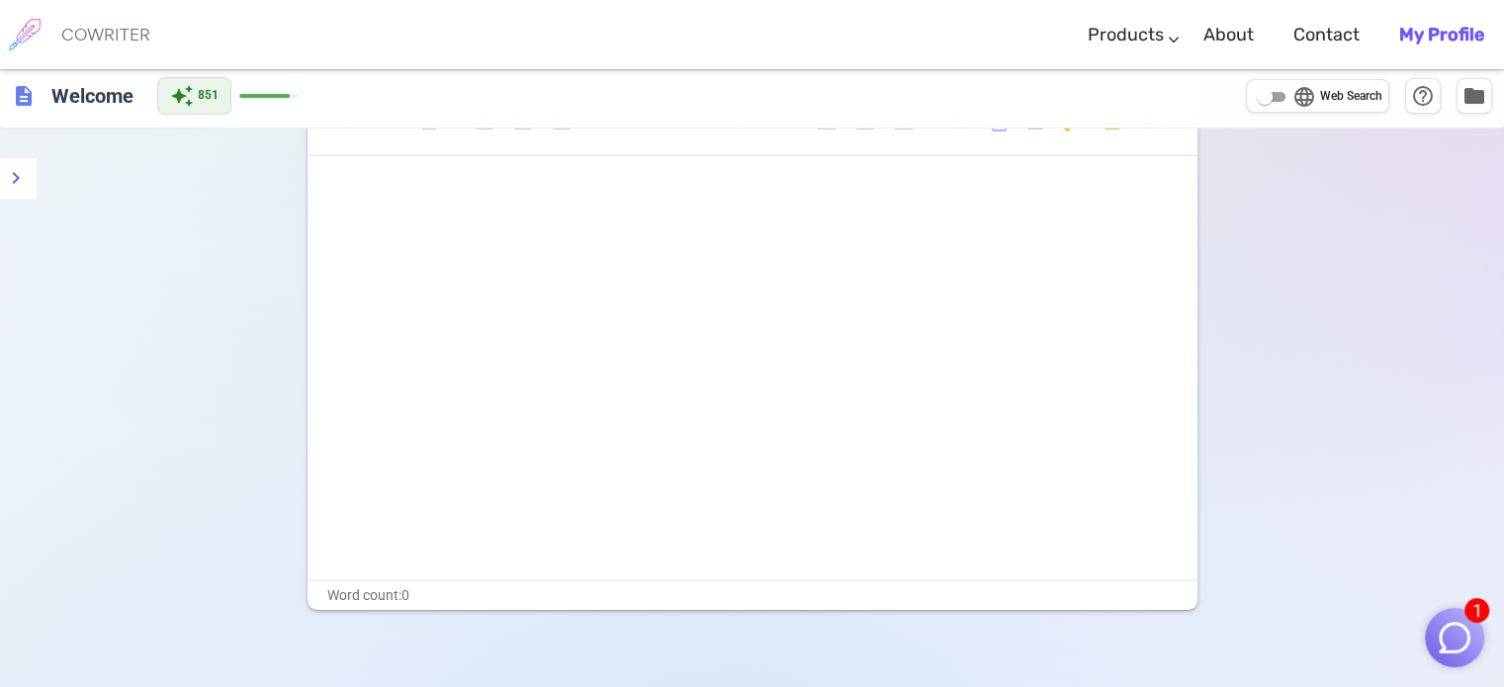
scroll to position [0, 0]
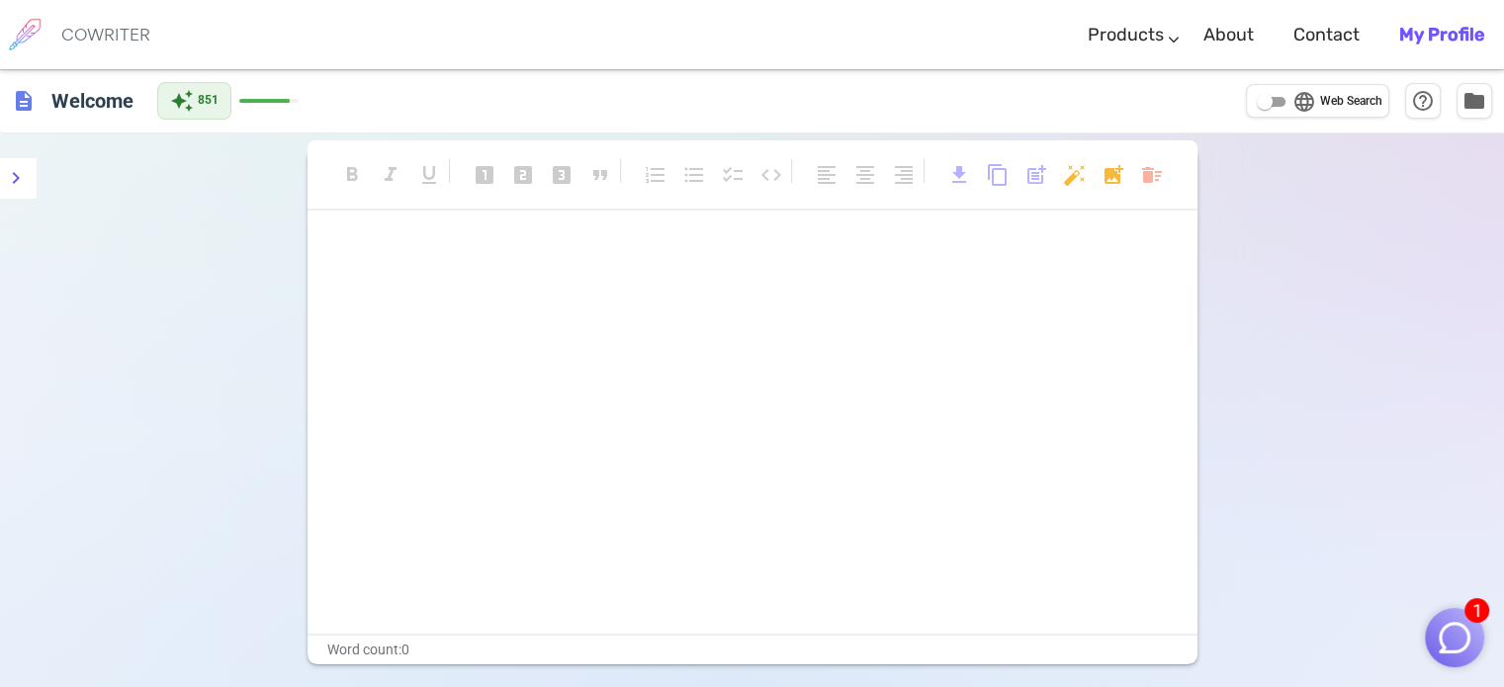
click at [1423, 43] on b "My Profile" at bounding box center [1441, 35] width 85 height 22
